Goal: Check status

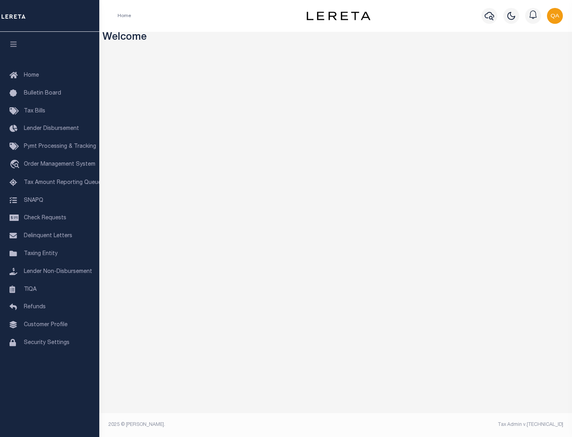
click at [50, 218] on span "Check Requests" at bounding box center [45, 218] width 43 height 6
select select "50"
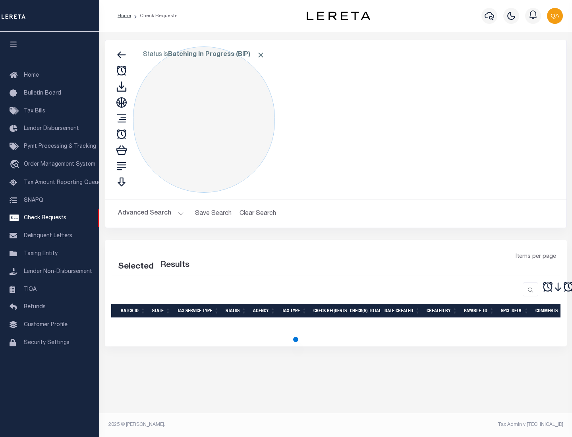
select select "50"
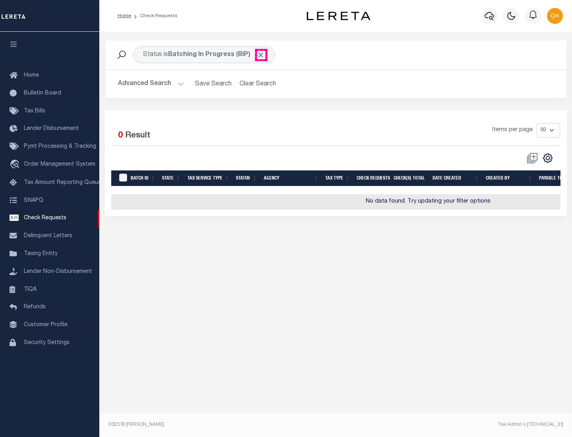
click at [261, 55] on span "Click to Remove" at bounding box center [261, 55] width 8 height 8
